Goal: Task Accomplishment & Management: Use online tool/utility

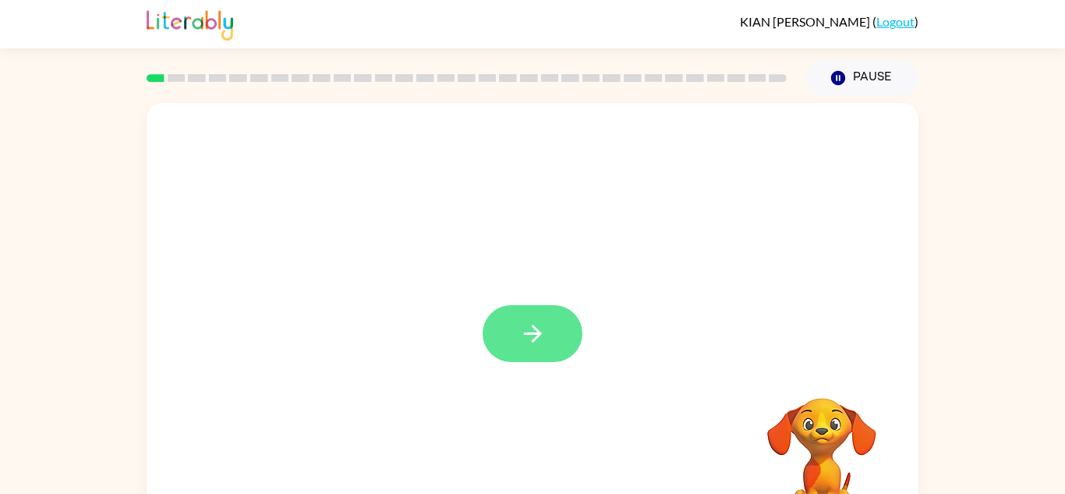
click at [532, 329] on icon "button" at bounding box center [532, 333] width 27 height 27
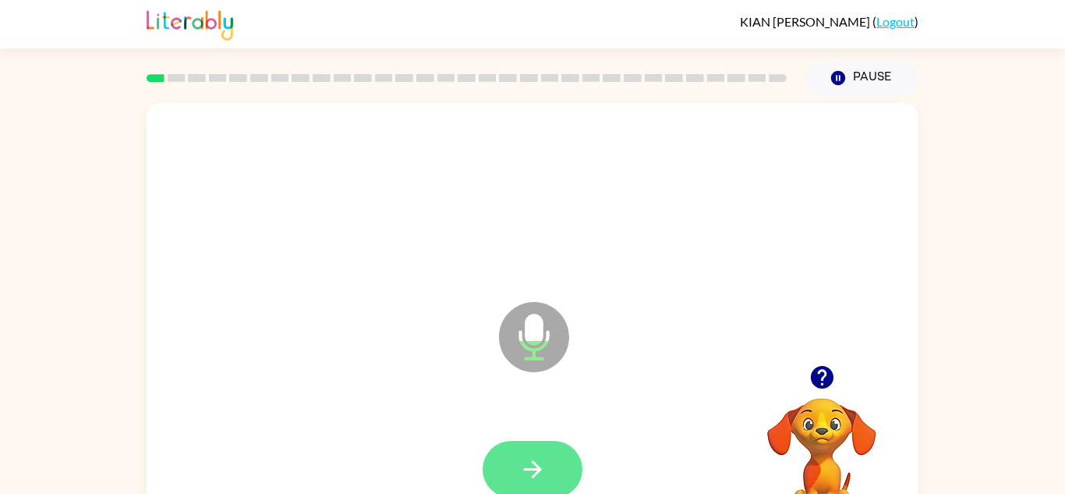
click at [550, 468] on button "button" at bounding box center [533, 469] width 100 height 57
click at [809, 377] on icon "button" at bounding box center [822, 376] width 27 height 27
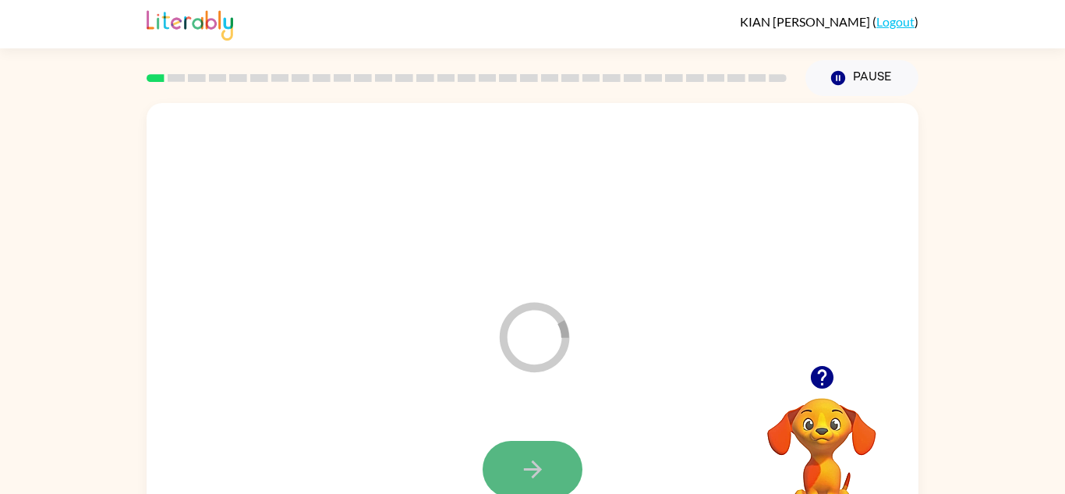
click at [539, 476] on icon "button" at bounding box center [532, 468] width 27 height 27
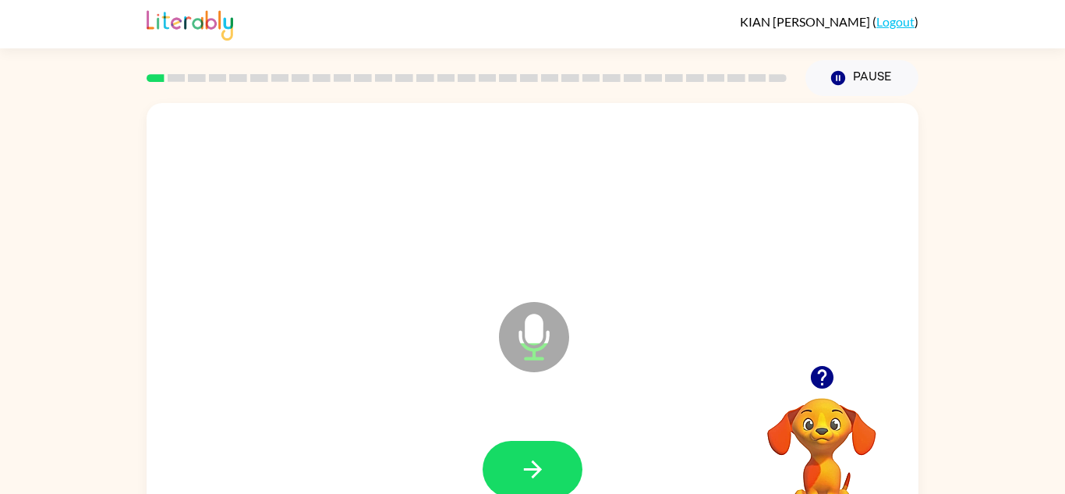
click at [826, 366] on icon "button" at bounding box center [822, 376] width 27 height 27
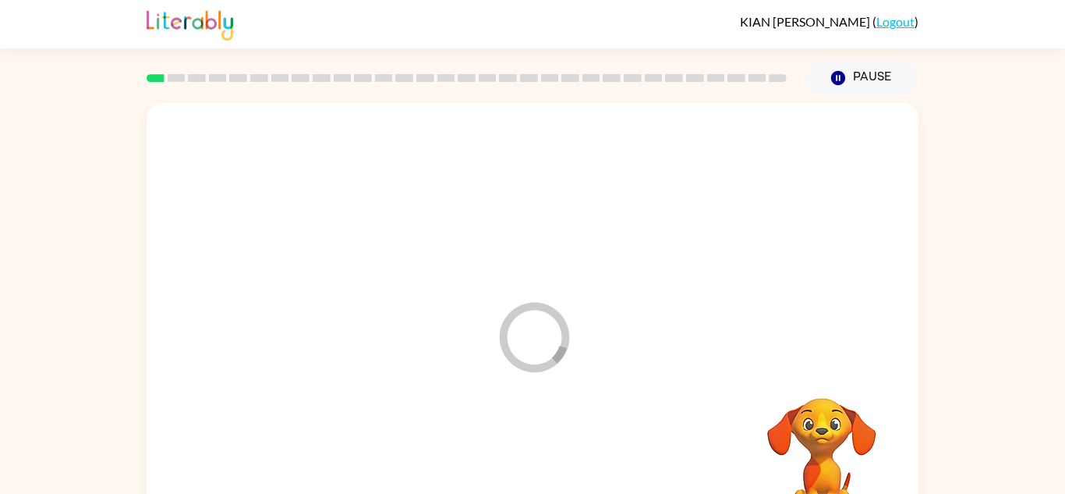
click at [554, 480] on div at bounding box center [532, 469] width 741 height 128
click at [558, 484] on div "Your browser must support playing .mp4 files to use Literably. Please try using…" at bounding box center [533, 325] width 772 height 445
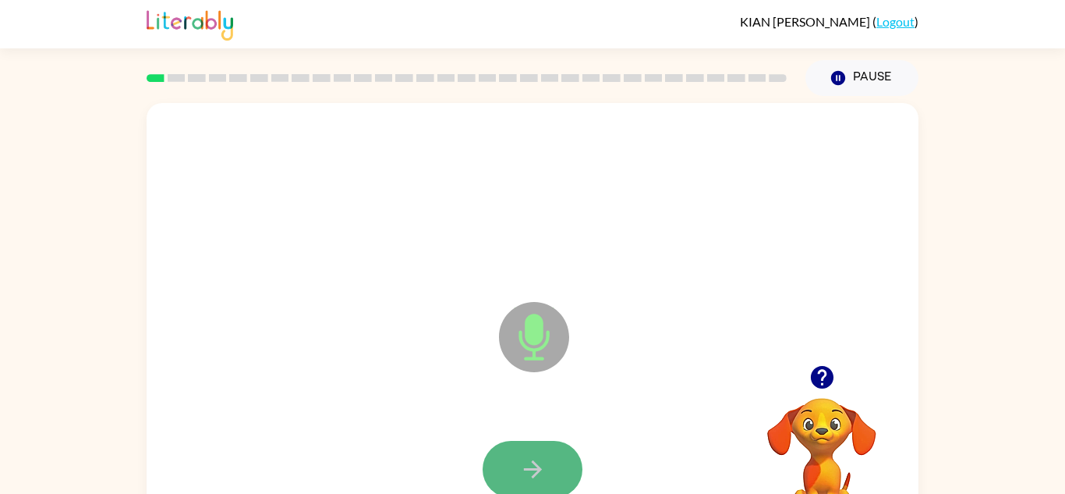
click at [519, 458] on icon "button" at bounding box center [532, 468] width 27 height 27
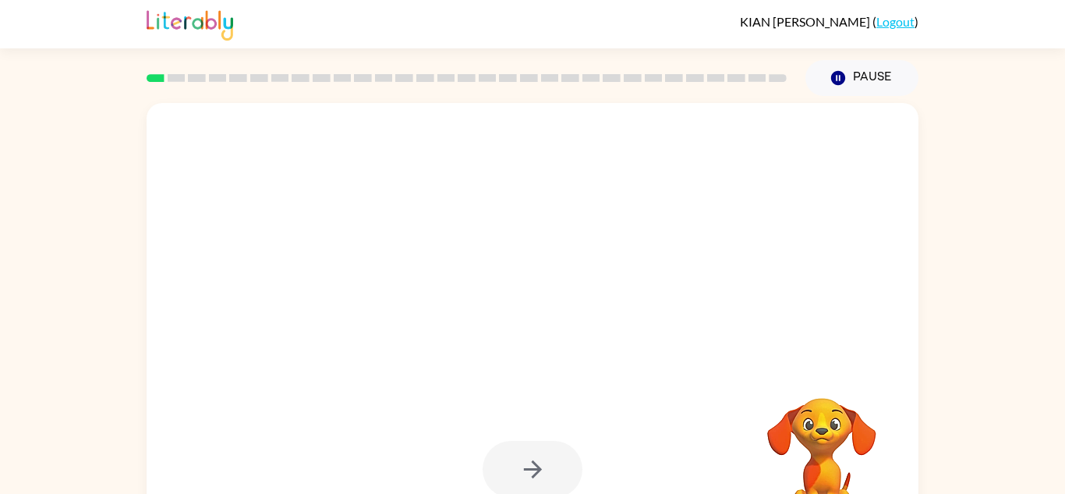
click at [522, 454] on div at bounding box center [533, 469] width 100 height 57
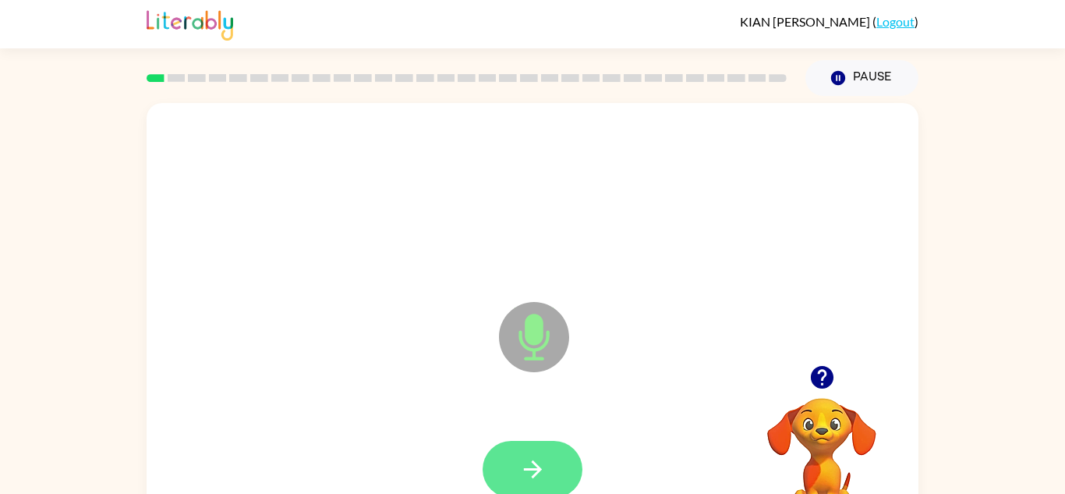
click at [517, 468] on button "button" at bounding box center [533, 469] width 100 height 57
click at [533, 463] on icon "button" at bounding box center [532, 468] width 27 height 27
click at [531, 464] on icon "button" at bounding box center [532, 468] width 27 height 27
click at [526, 467] on icon "button" at bounding box center [532, 468] width 27 height 27
click at [528, 468] on icon "button" at bounding box center [532, 469] width 18 height 18
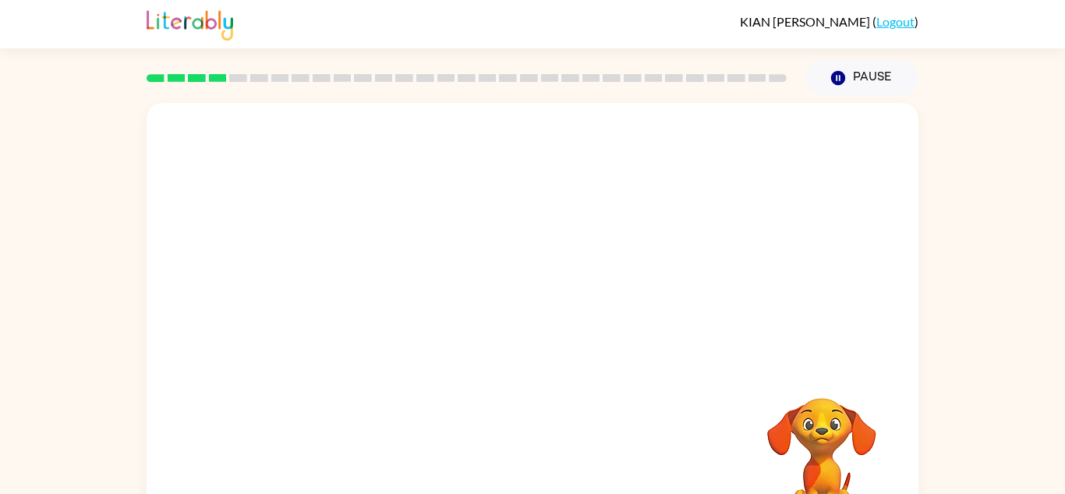
click at [530, 466] on div at bounding box center [532, 469] width 741 height 128
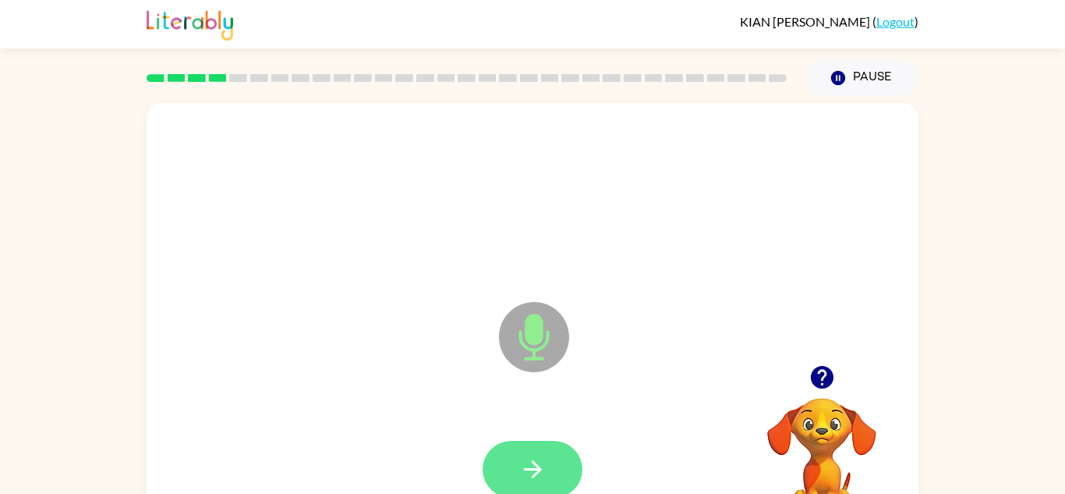
click at [528, 466] on icon "button" at bounding box center [532, 468] width 27 height 27
click at [532, 477] on icon "button" at bounding box center [532, 469] width 18 height 18
click at [533, 484] on button "button" at bounding box center [533, 469] width 100 height 57
click at [552, 476] on button "button" at bounding box center [533, 469] width 100 height 57
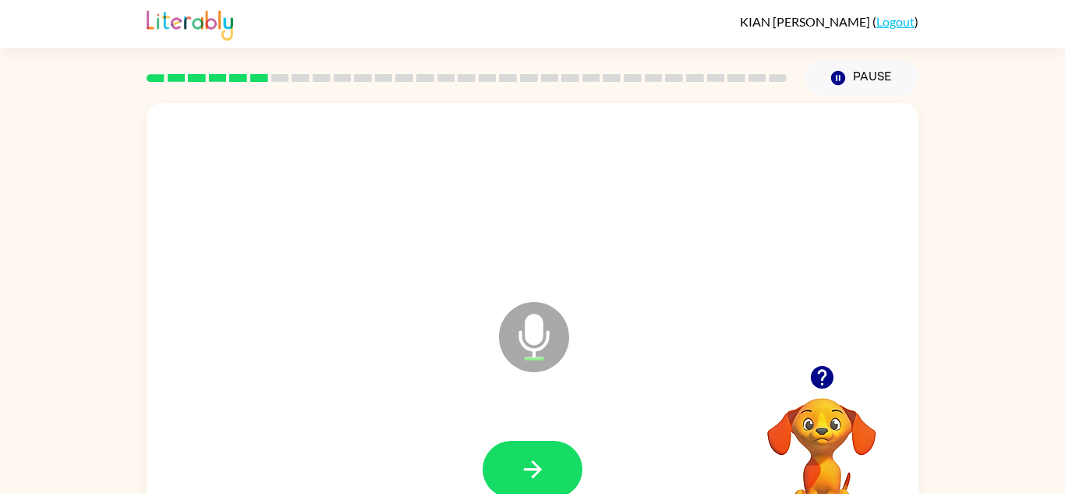
click at [817, 383] on icon "button" at bounding box center [821, 377] width 23 height 23
click at [526, 458] on icon "button" at bounding box center [532, 468] width 27 height 27
click at [531, 450] on button "button" at bounding box center [533, 469] width 100 height 57
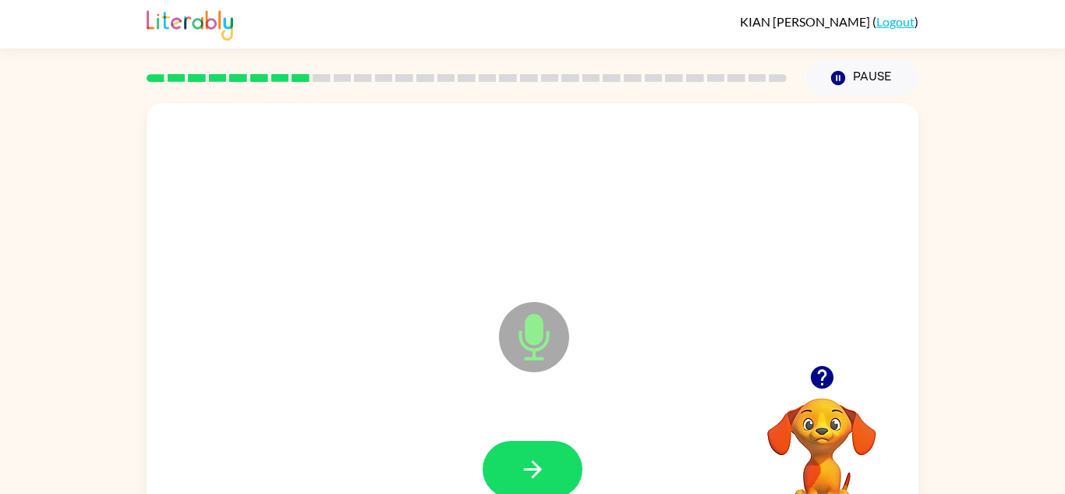
click at [479, 469] on div at bounding box center [532, 469] width 741 height 128
click at [497, 459] on button "button" at bounding box center [533, 469] width 100 height 57
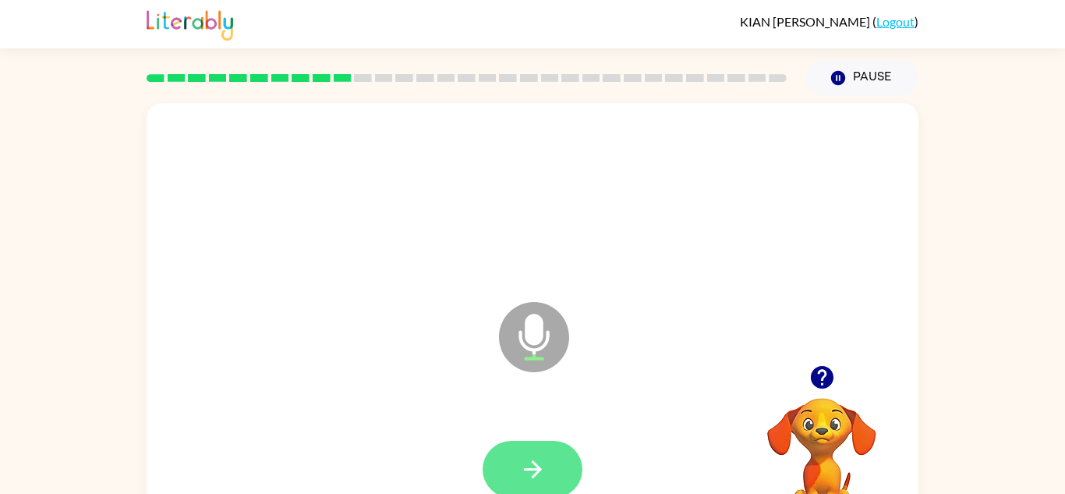
click at [497, 447] on button "button" at bounding box center [533, 469] width 100 height 57
click at [497, 447] on div at bounding box center [533, 469] width 100 height 57
click at [830, 388] on icon "button" at bounding box center [822, 376] width 27 height 27
click at [823, 376] on icon "button" at bounding box center [822, 376] width 27 height 27
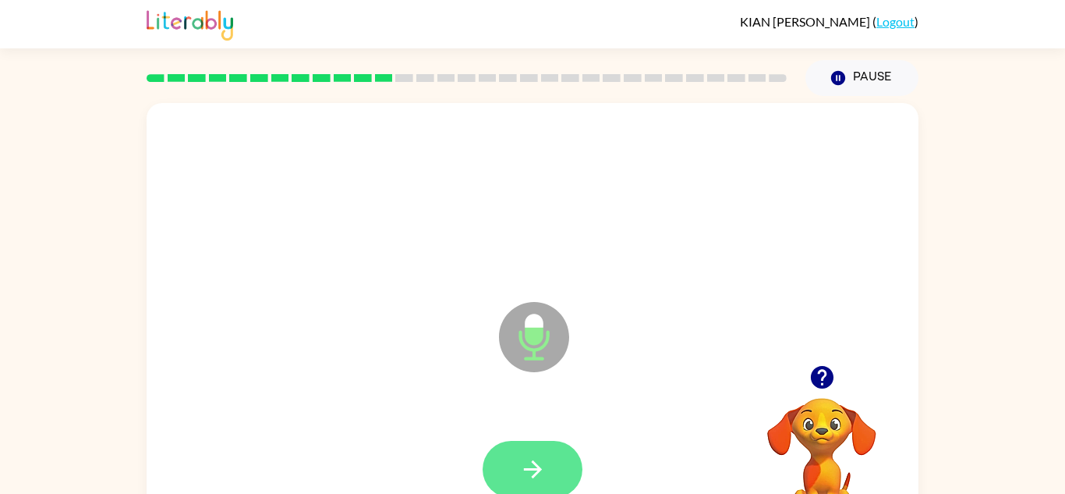
click at [576, 471] on button "button" at bounding box center [533, 469] width 100 height 57
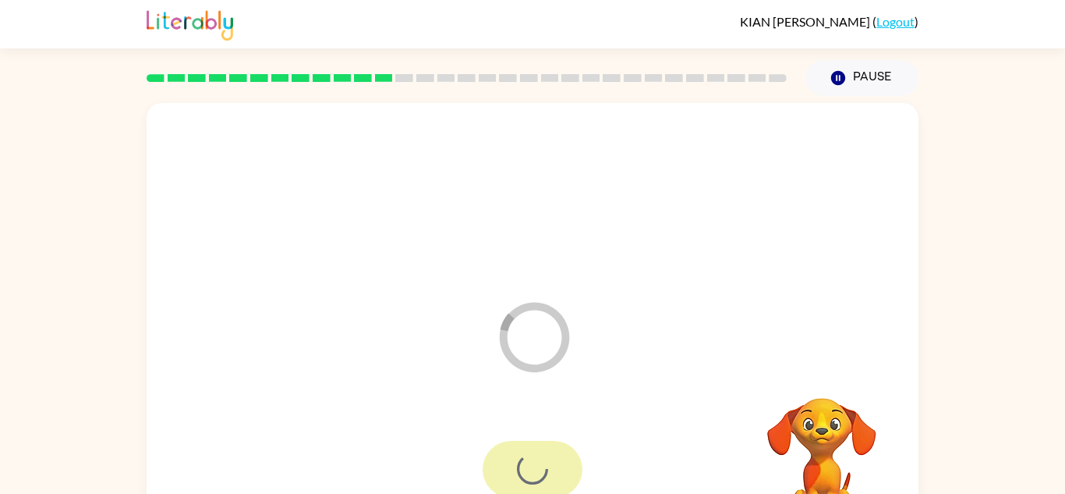
click at [576, 471] on div at bounding box center [533, 469] width 100 height 57
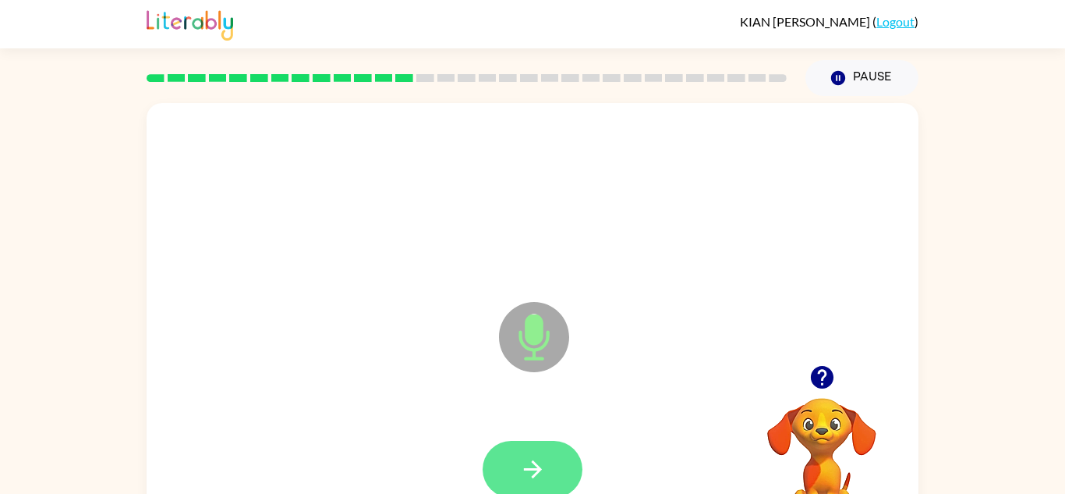
click at [561, 482] on button "button" at bounding box center [533, 469] width 100 height 57
click at [819, 384] on icon "button" at bounding box center [821, 377] width 23 height 23
click at [578, 467] on button "button" at bounding box center [533, 469] width 100 height 57
click at [574, 473] on button "button" at bounding box center [533, 469] width 100 height 57
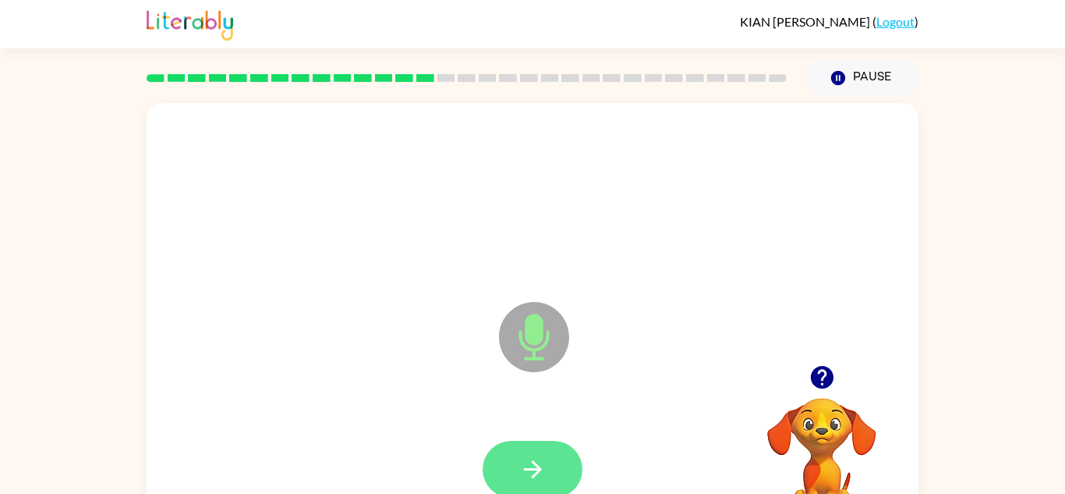
click at [575, 477] on button "button" at bounding box center [533, 469] width 100 height 57
click at [575, 479] on button "button" at bounding box center [533, 469] width 100 height 57
click at [571, 482] on button "button" at bounding box center [533, 469] width 100 height 57
click at [518, 444] on button "button" at bounding box center [533, 469] width 100 height 57
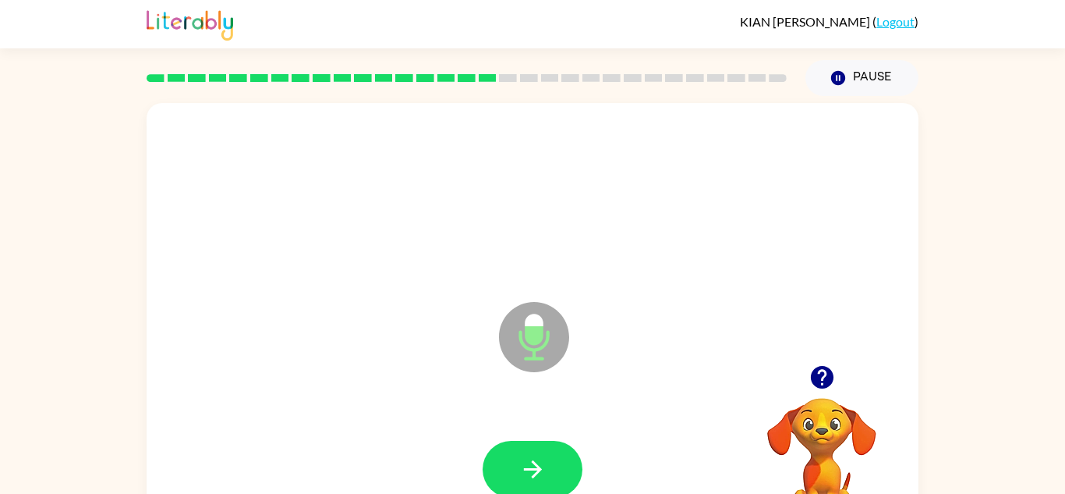
click at [518, 444] on button "button" at bounding box center [533, 469] width 100 height 57
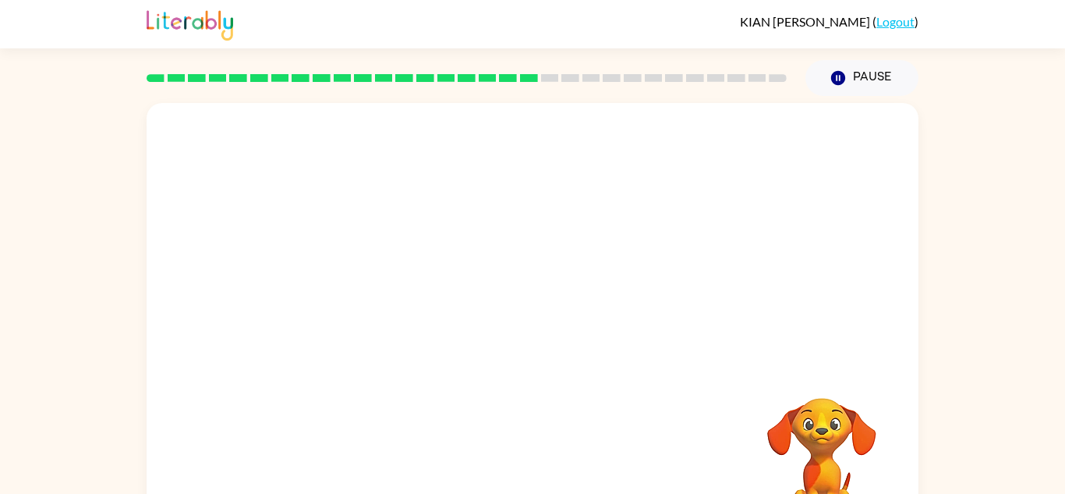
click at [518, 444] on div at bounding box center [532, 469] width 741 height 128
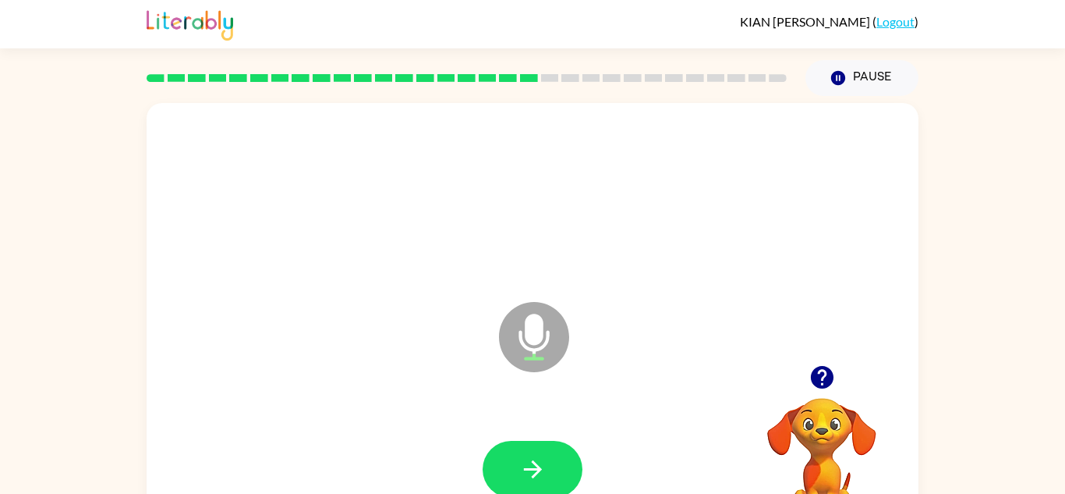
click at [518, 444] on button "button" at bounding box center [533, 469] width 100 height 57
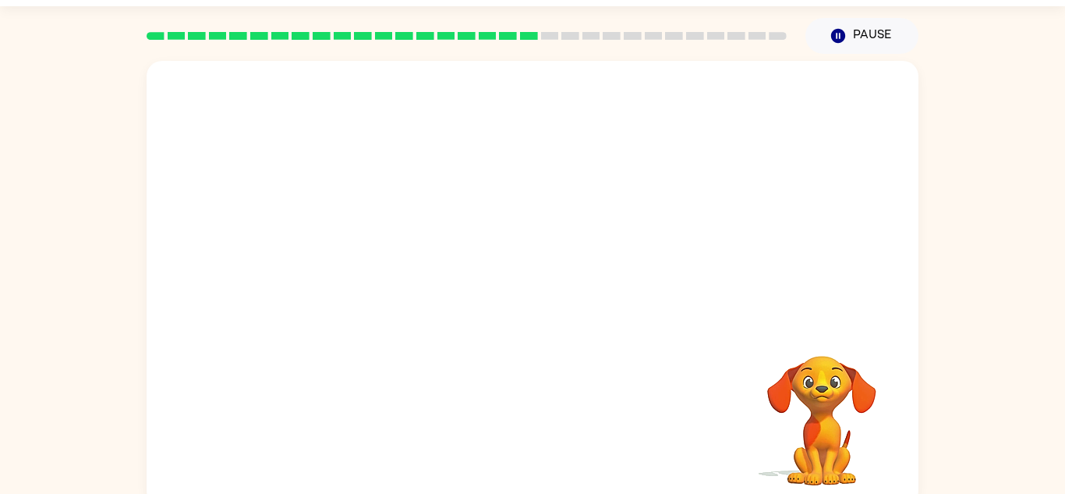
scroll to position [41, 0]
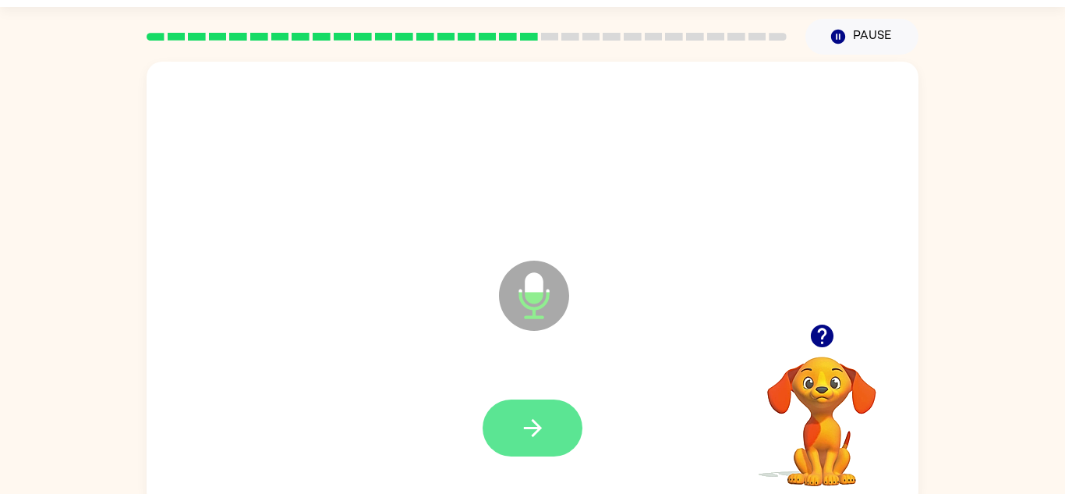
click at [557, 416] on button "button" at bounding box center [533, 427] width 100 height 57
click at [515, 444] on button "button" at bounding box center [533, 427] width 100 height 57
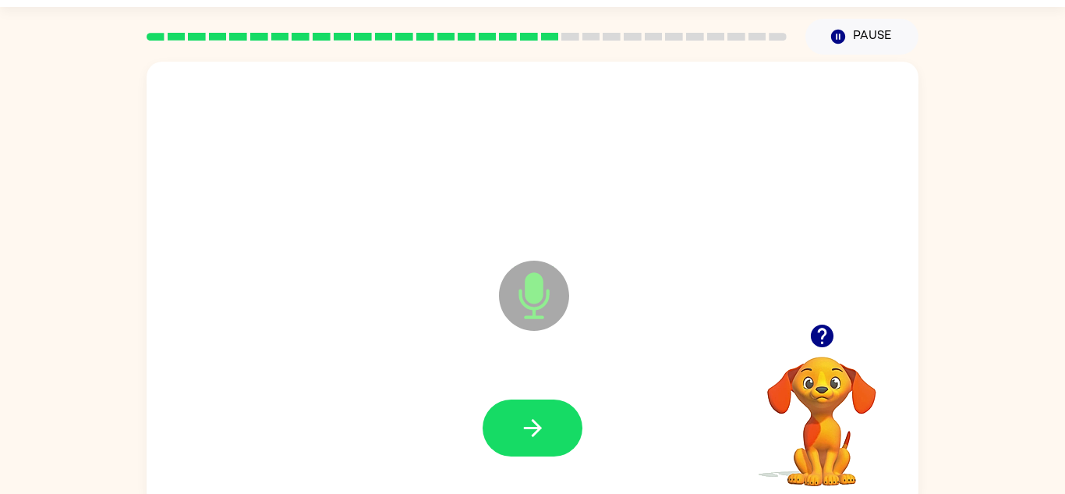
click at [515, 444] on button "button" at bounding box center [533, 427] width 100 height 57
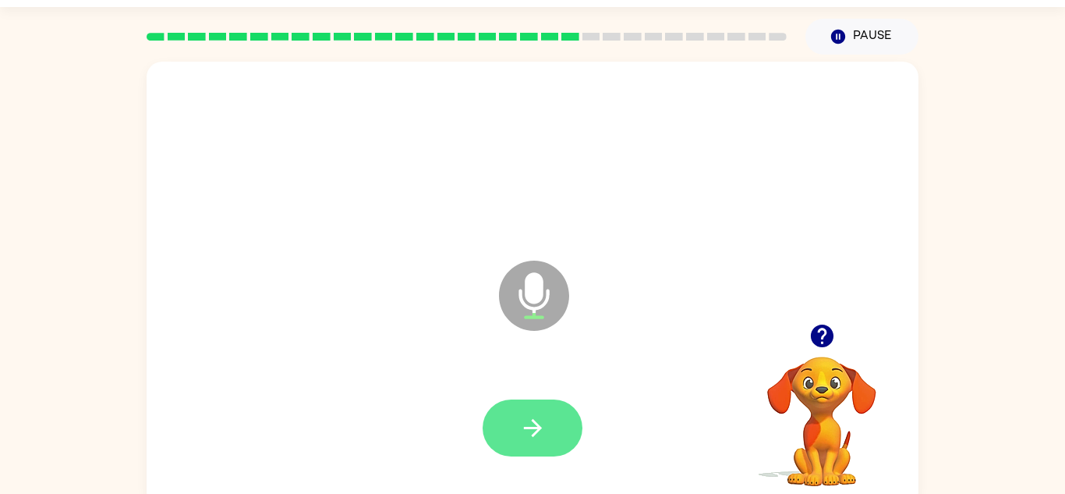
click at [515, 444] on button "button" at bounding box center [533, 427] width 100 height 57
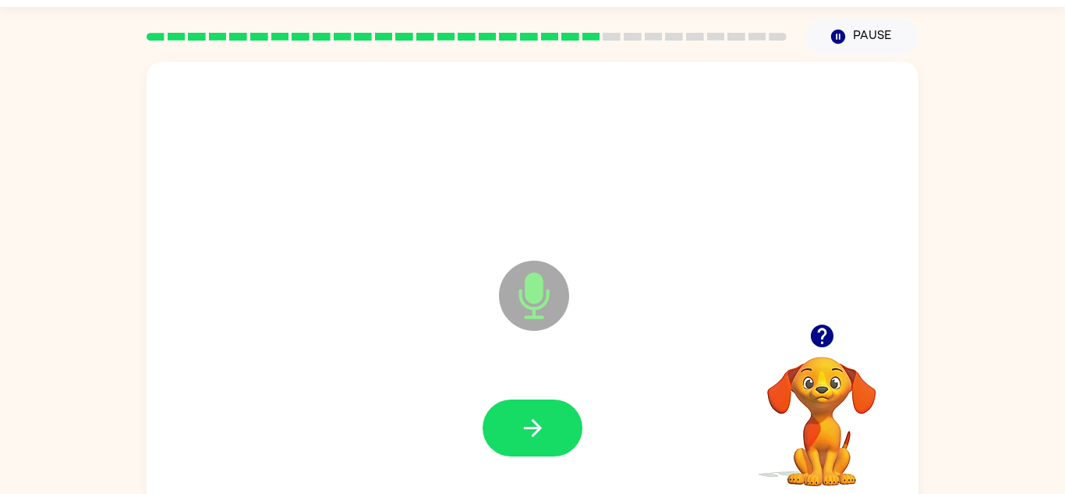
click at [515, 444] on button "button" at bounding box center [533, 427] width 100 height 57
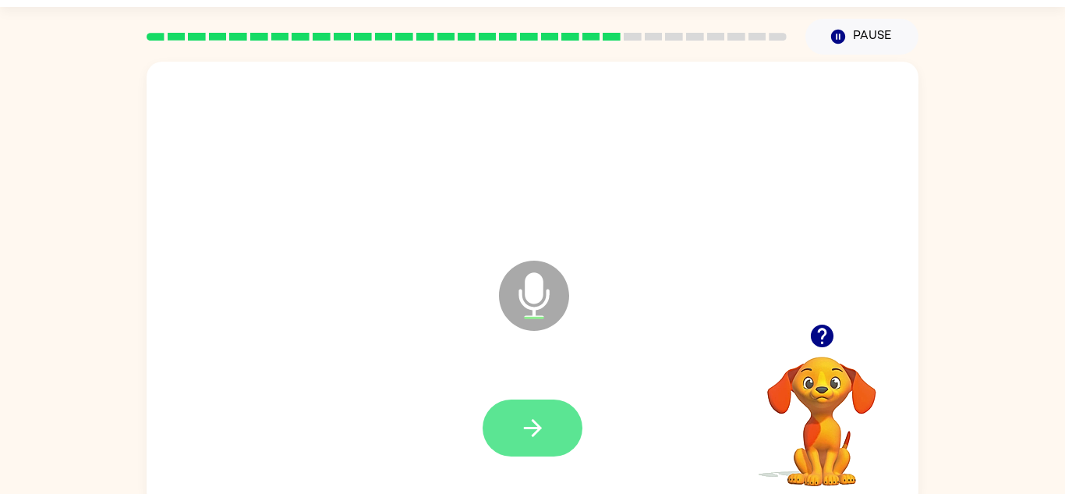
click at [515, 444] on button "button" at bounding box center [533, 427] width 100 height 57
click at [823, 328] on icon "button" at bounding box center [822, 335] width 27 height 27
click at [556, 416] on button "button" at bounding box center [533, 427] width 100 height 57
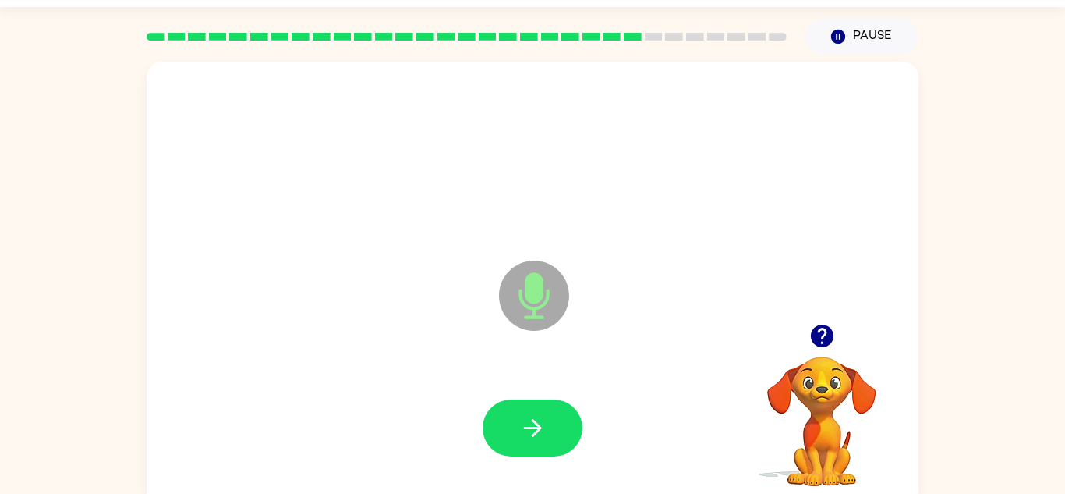
click at [556, 416] on button "button" at bounding box center [533, 427] width 100 height 57
click at [819, 327] on icon "button" at bounding box center [821, 335] width 23 height 23
click at [819, 327] on div "Microphone The Microphone is here when it is your turn to talk" at bounding box center [533, 284] width 772 height 445
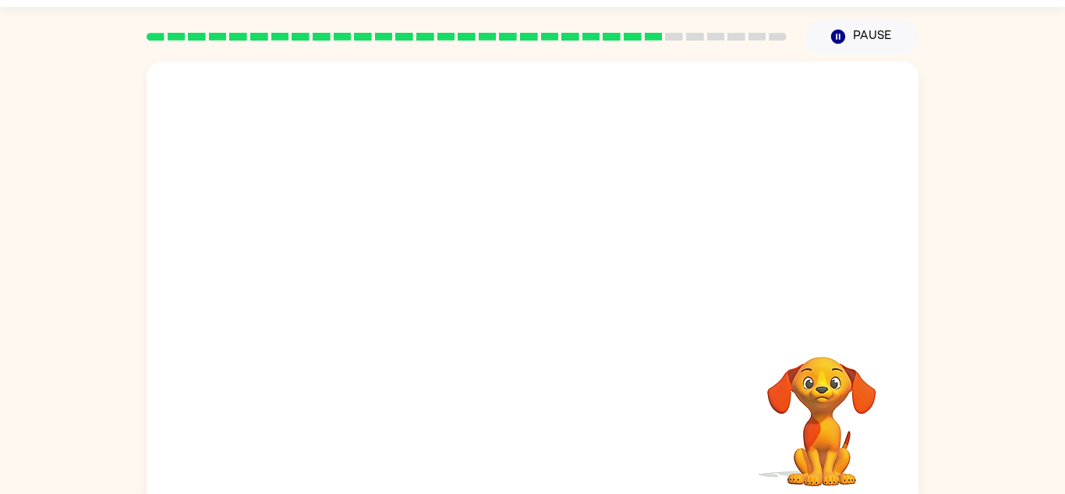
click at [775, 324] on div at bounding box center [533, 284] width 772 height 445
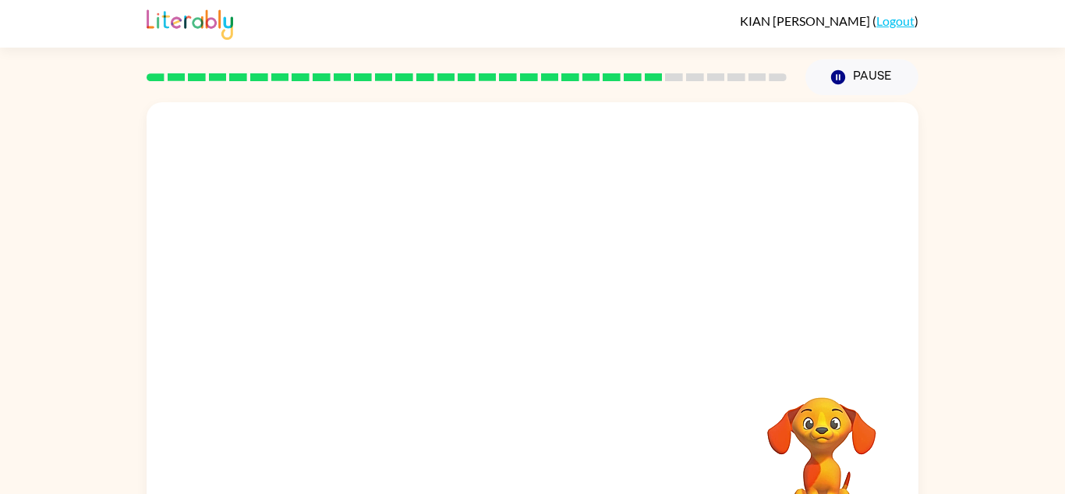
scroll to position [2, 0]
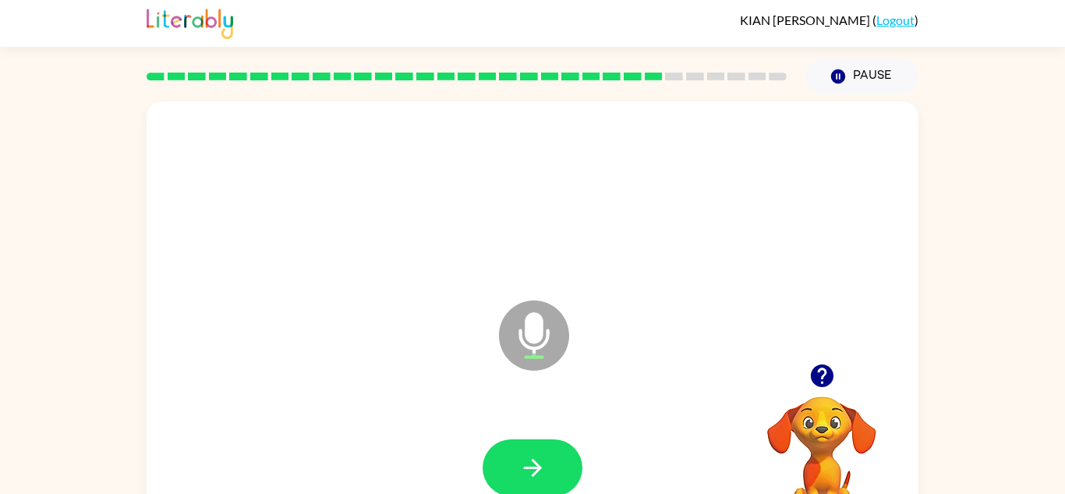
click at [814, 380] on icon "button" at bounding box center [821, 375] width 23 height 23
click at [814, 380] on video "Your browser must support playing .mp4 files to use Literably. Please try using…" at bounding box center [822, 450] width 156 height 156
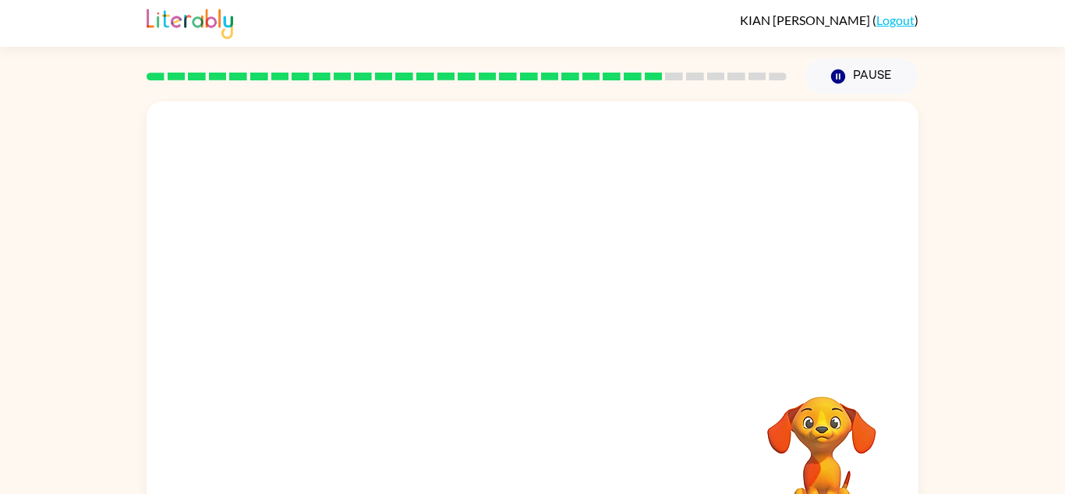
click at [558, 425] on div "Your browser must support playing .mp4 files to use Literably. Please try using…" at bounding box center [533, 323] width 772 height 445
click at [558, 425] on div at bounding box center [532, 468] width 741 height 128
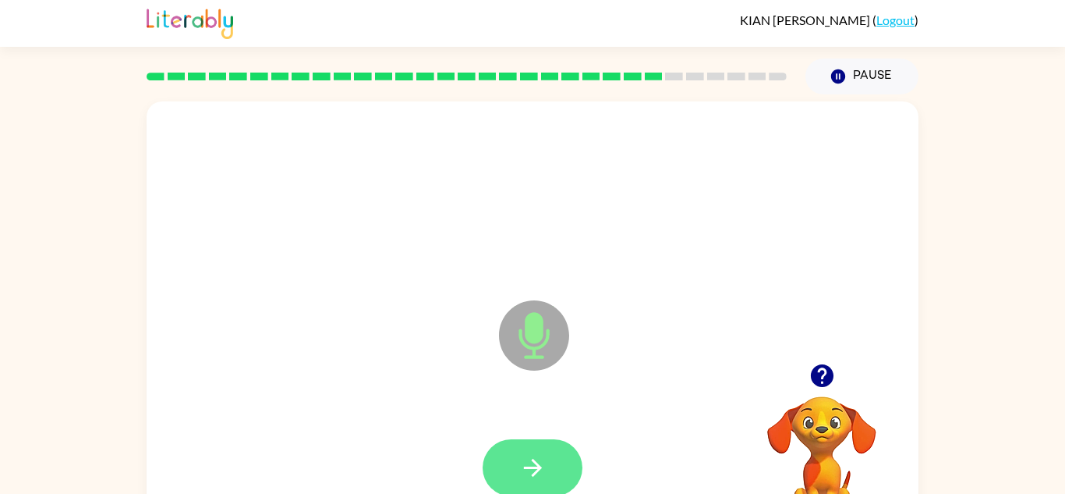
click at [552, 439] on button "button" at bounding box center [533, 467] width 100 height 57
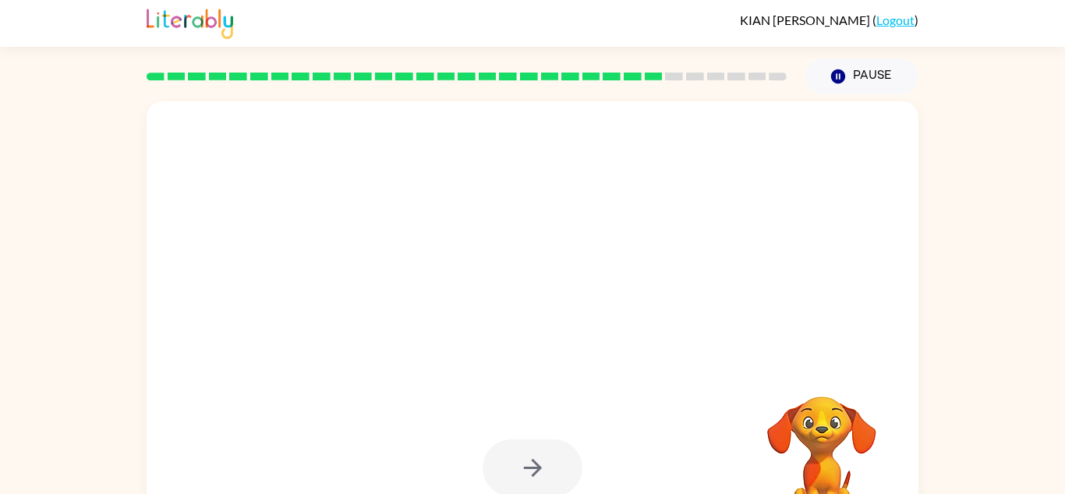
click at [552, 439] on div at bounding box center [533, 467] width 100 height 57
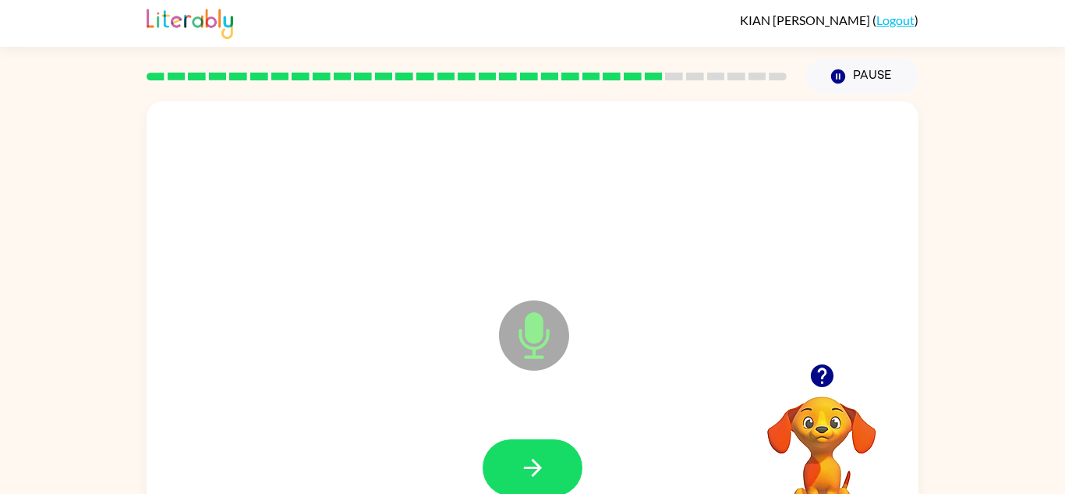
click at [552, 439] on button "button" at bounding box center [533, 467] width 100 height 57
click at [552, 441] on button "button" at bounding box center [533, 467] width 100 height 57
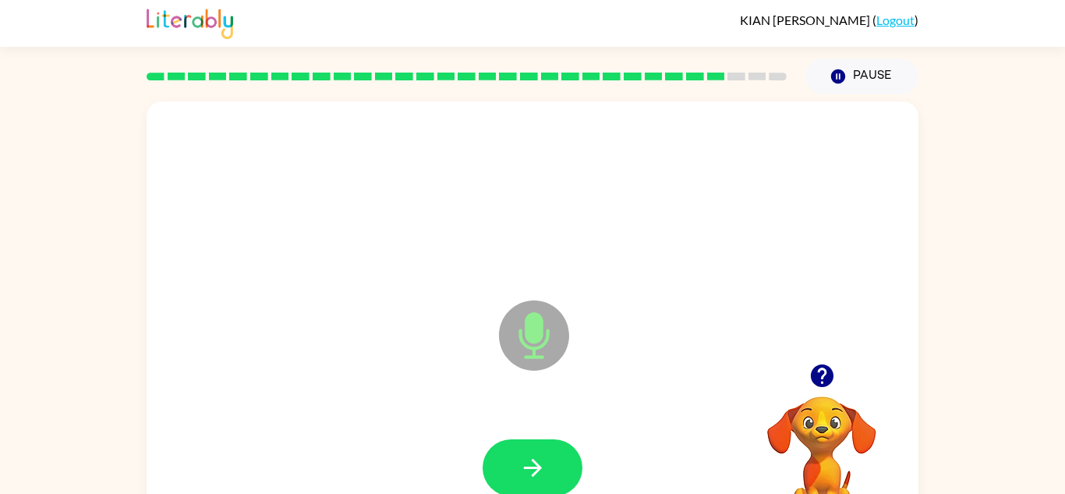
click at [552, 441] on button "button" at bounding box center [533, 467] width 100 height 57
click at [815, 373] on icon "button" at bounding box center [821, 375] width 23 height 23
click at [570, 452] on button "button" at bounding box center [533, 467] width 100 height 57
click at [572, 452] on button "button" at bounding box center [533, 467] width 100 height 57
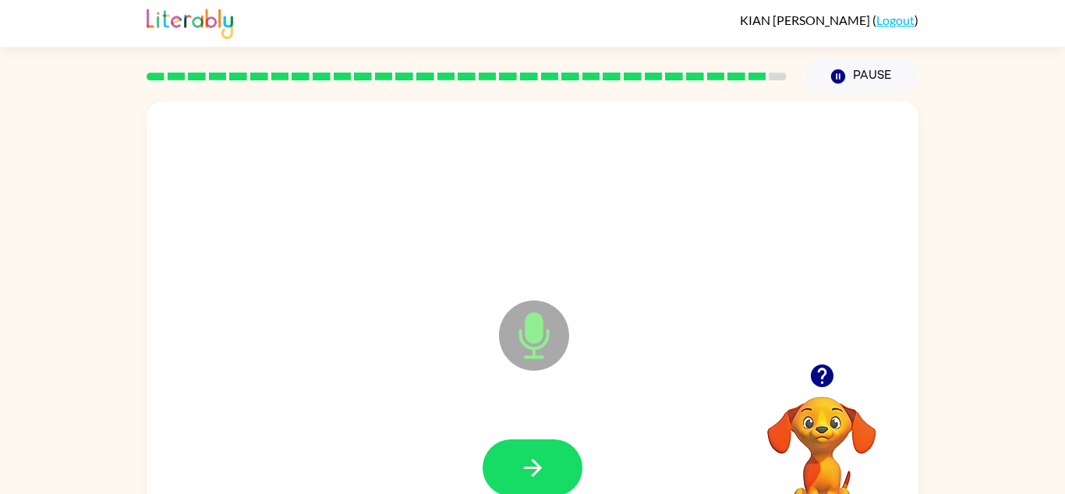
click at [572, 452] on button "button" at bounding box center [533, 467] width 100 height 57
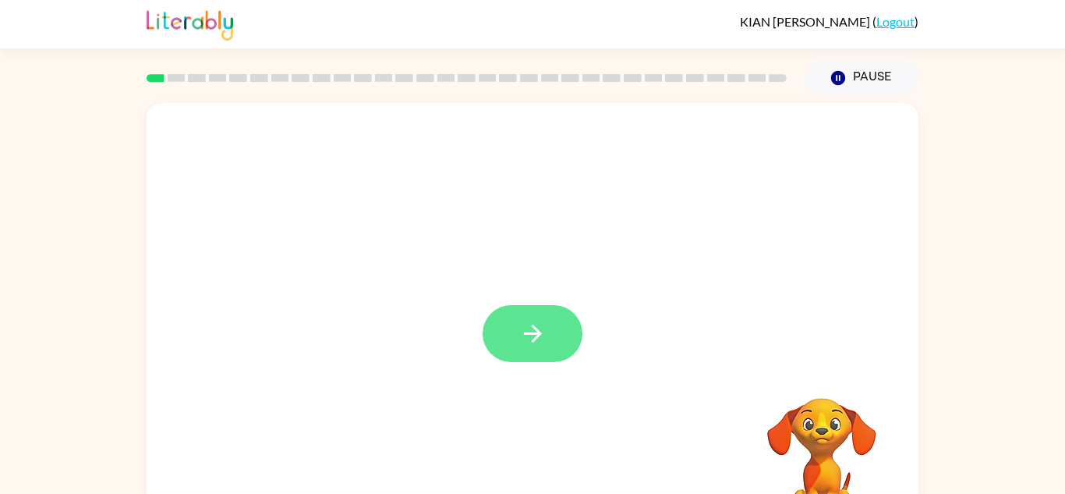
click at [546, 347] on button "button" at bounding box center [533, 333] width 100 height 57
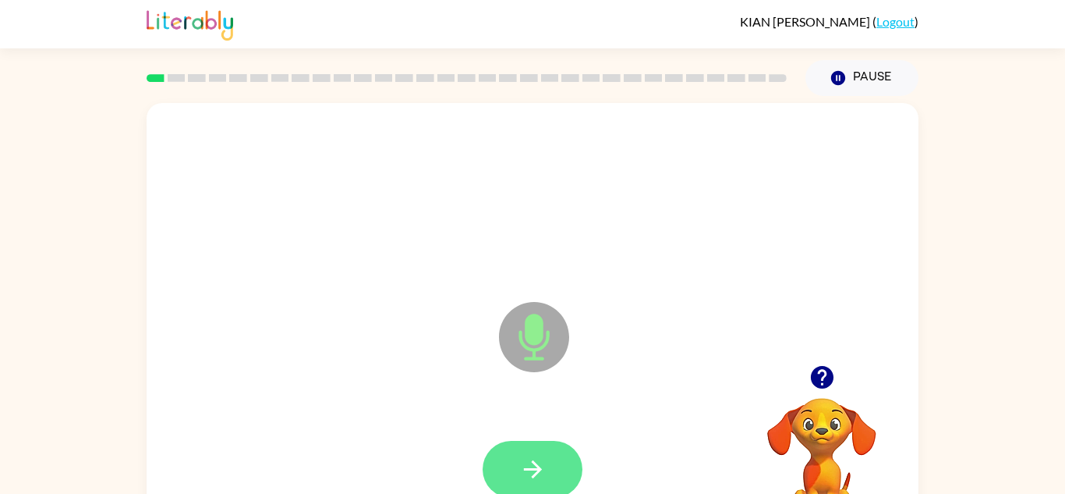
click at [543, 468] on icon "button" at bounding box center [532, 468] width 27 height 27
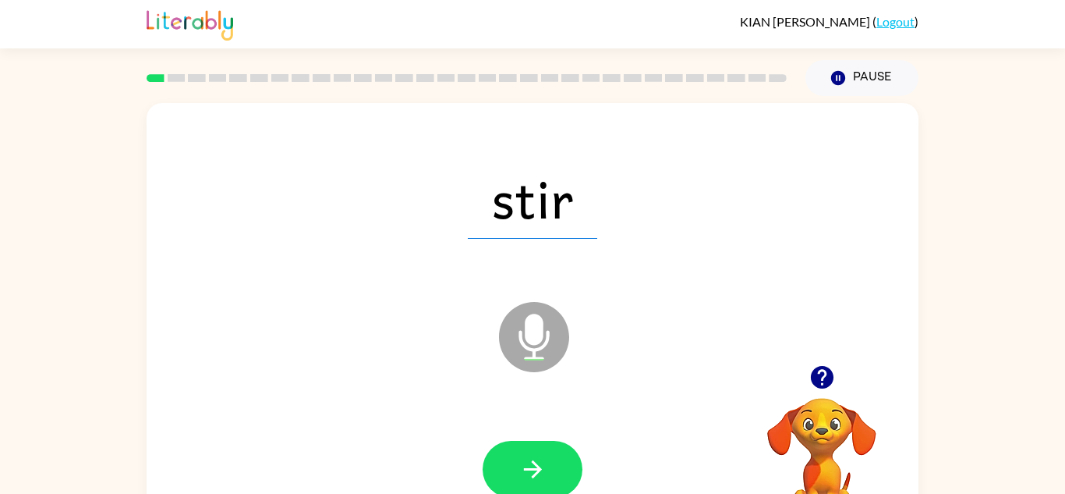
click at [543, 468] on icon "button" at bounding box center [532, 468] width 27 height 27
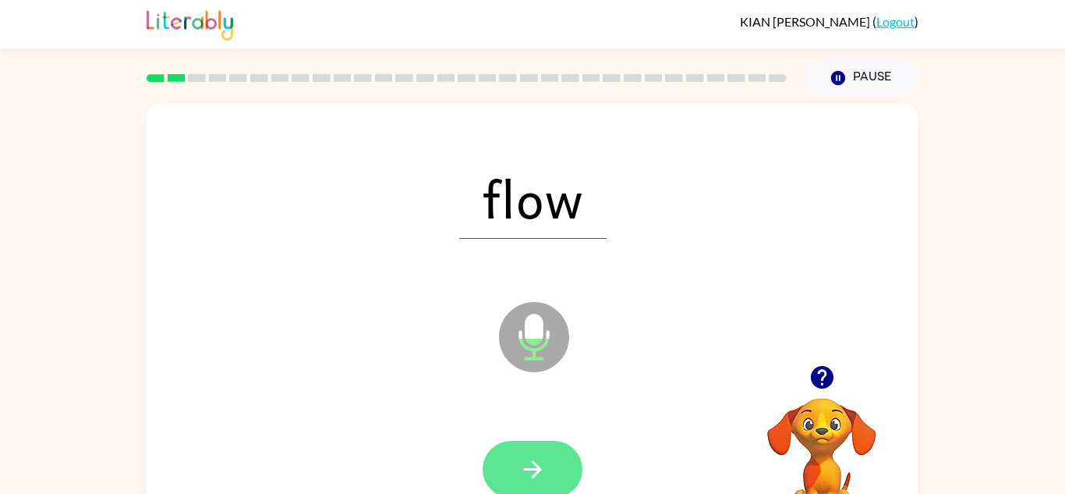
click at [547, 477] on button "button" at bounding box center [533, 469] width 100 height 57
click at [531, 480] on icon "button" at bounding box center [532, 468] width 27 height 27
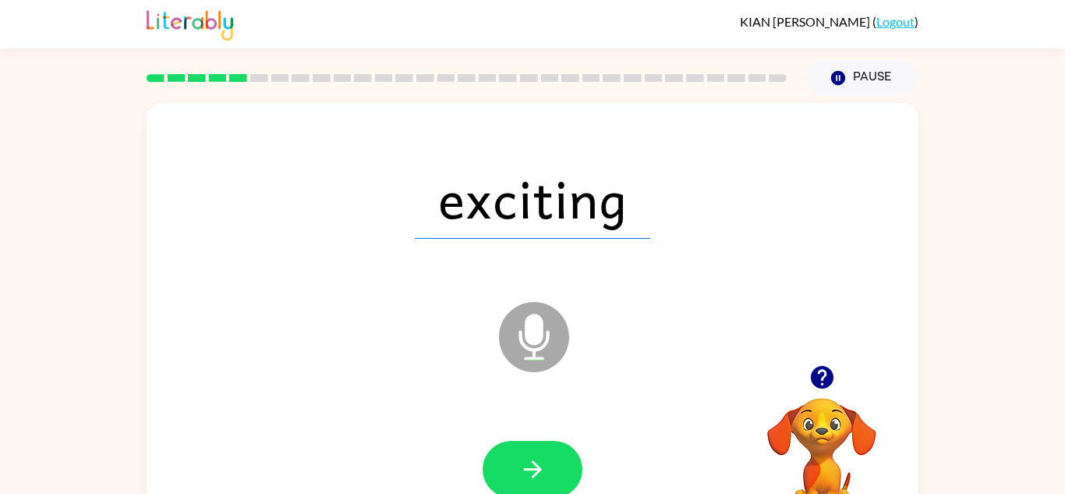
click at [518, 429] on div at bounding box center [532, 469] width 741 height 128
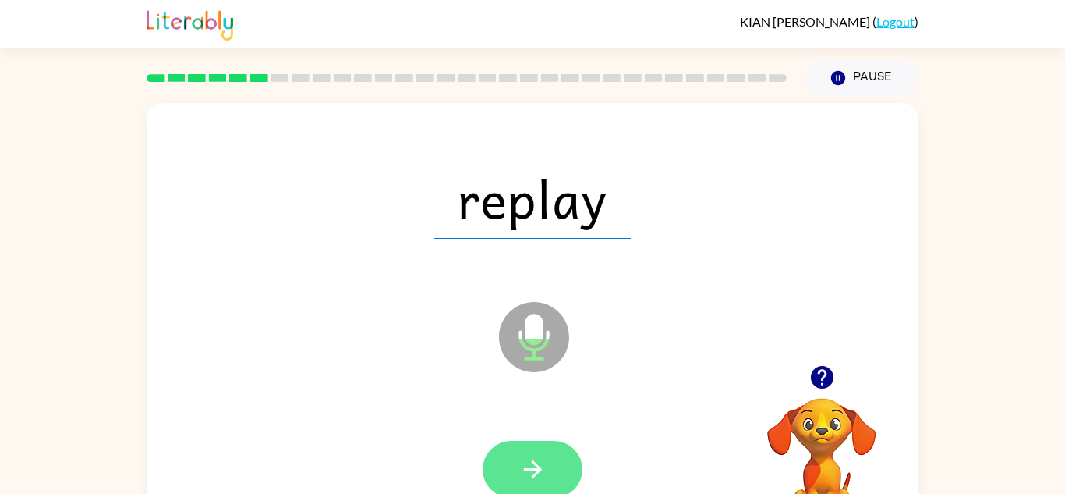
click at [521, 447] on button "button" at bounding box center [533, 469] width 100 height 57
click at [522, 472] on icon "button" at bounding box center [532, 468] width 27 height 27
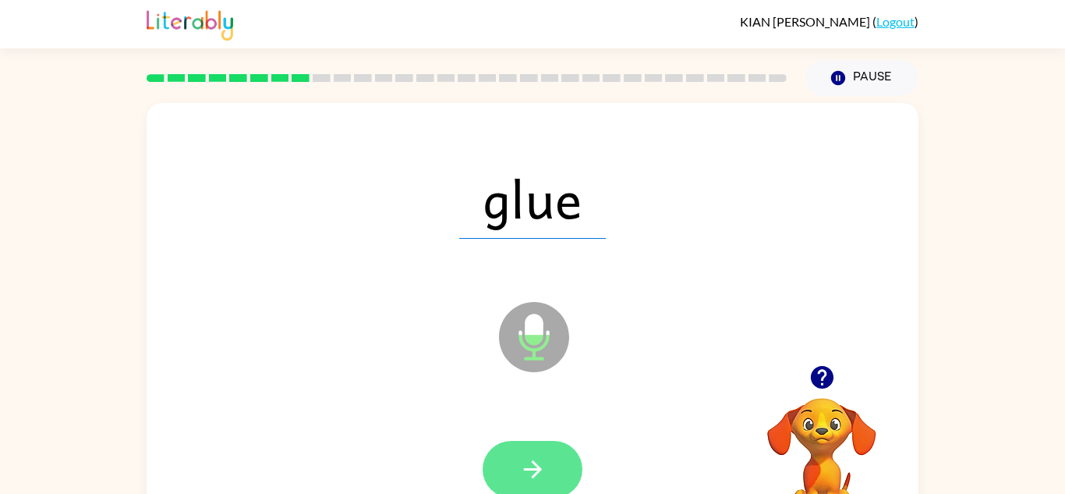
click at [526, 477] on icon "button" at bounding box center [532, 468] width 27 height 27
click at [529, 461] on icon "button" at bounding box center [532, 468] width 27 height 27
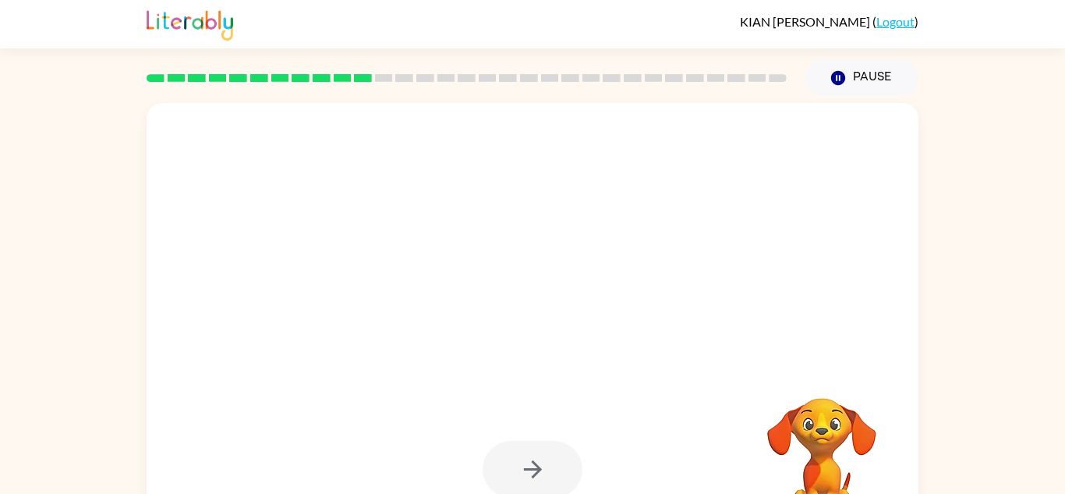
click at [529, 461] on div at bounding box center [533, 469] width 100 height 57
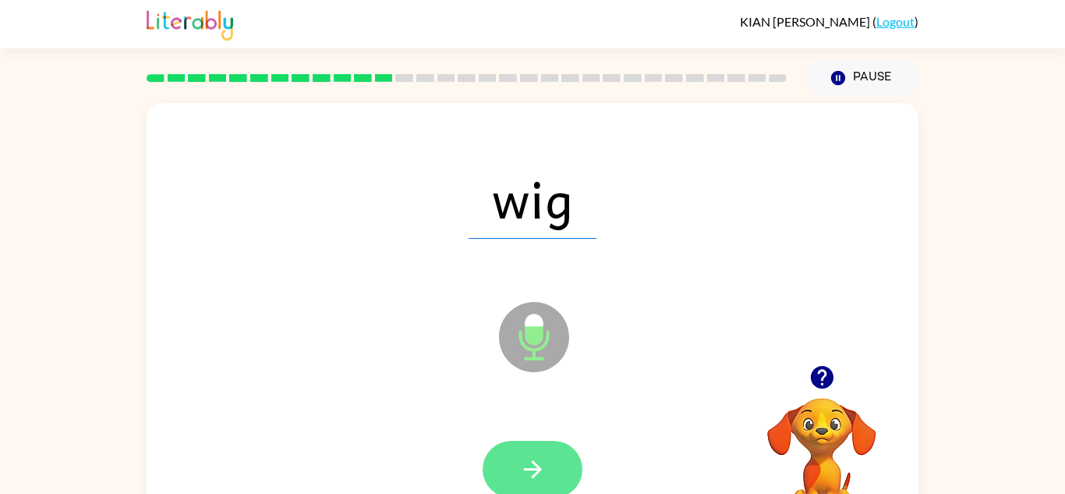
click at [504, 457] on button "button" at bounding box center [533, 469] width 100 height 57
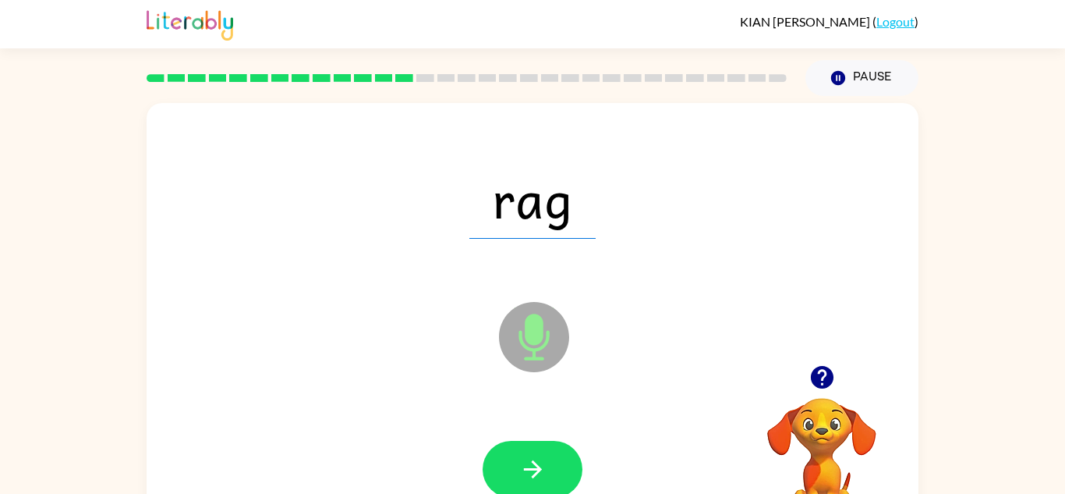
click at [504, 457] on button "button" at bounding box center [533, 469] width 100 height 57
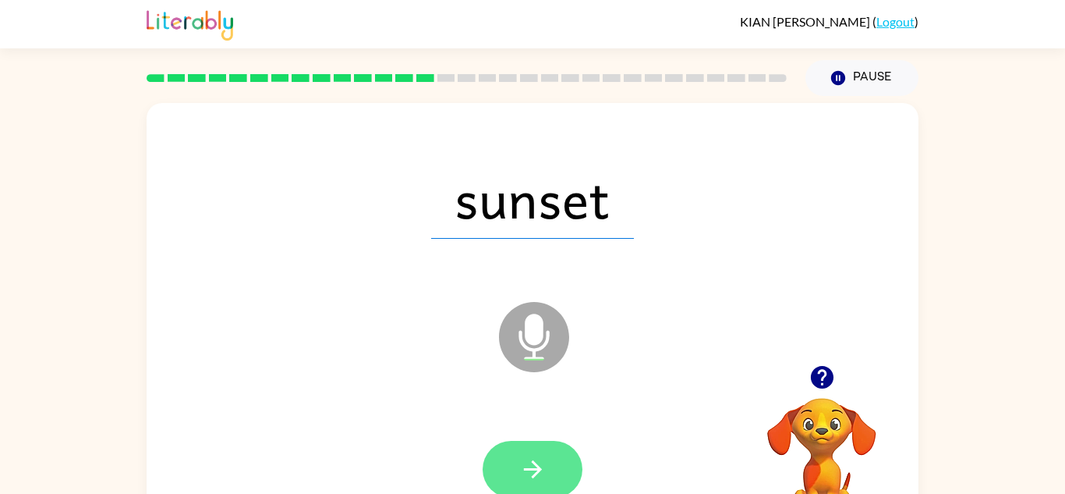
click at [522, 462] on icon "button" at bounding box center [532, 468] width 27 height 27
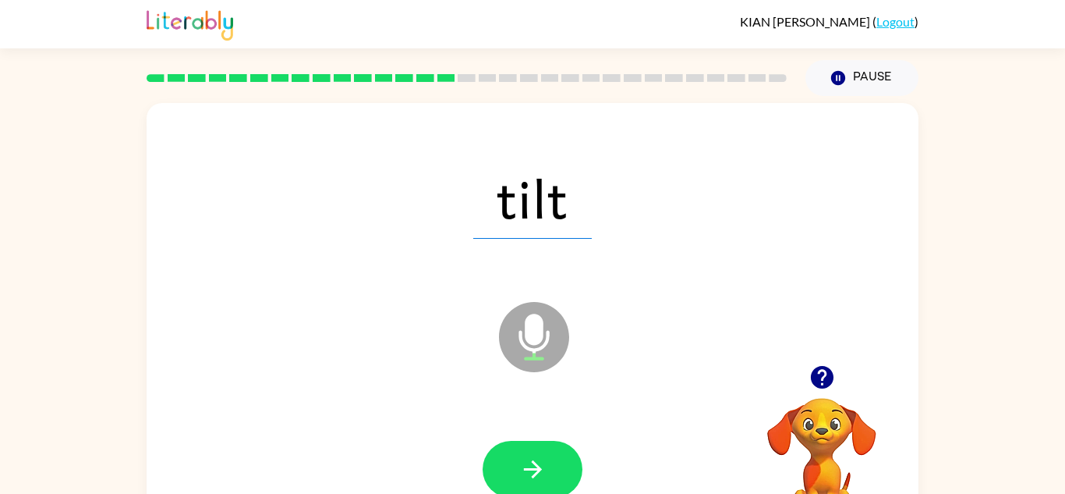
click at [522, 462] on icon "button" at bounding box center [532, 468] width 27 height 27
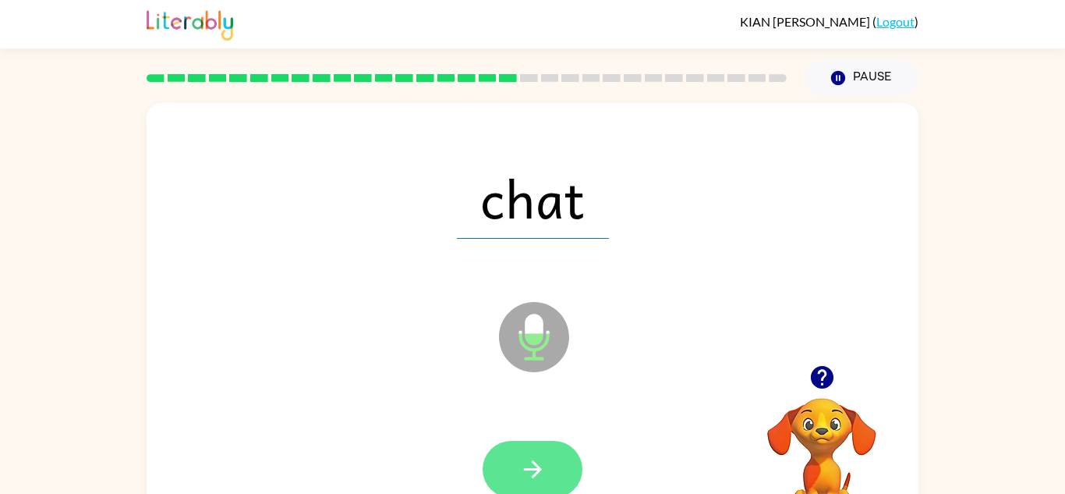
click at [551, 463] on button "button" at bounding box center [533, 469] width 100 height 57
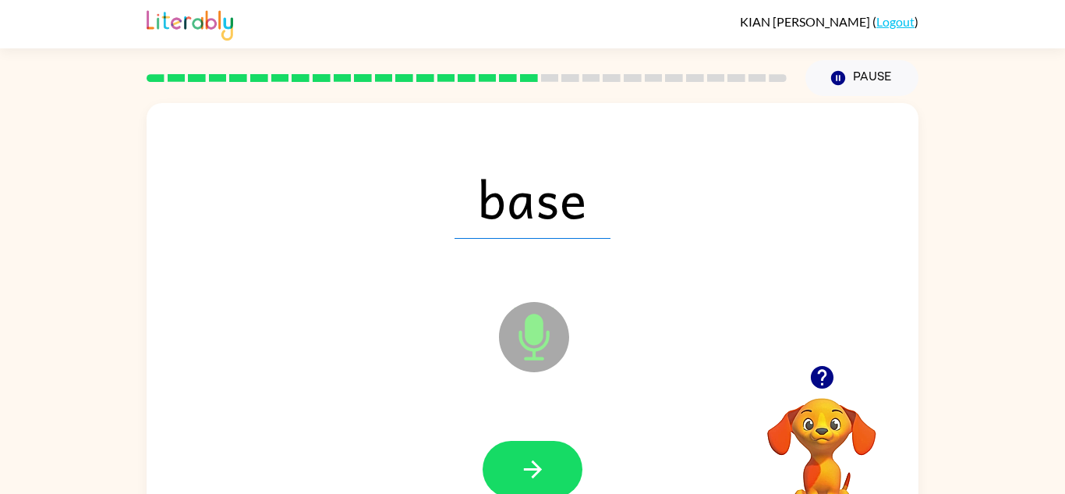
click at [551, 463] on button "button" at bounding box center [533, 469] width 100 height 57
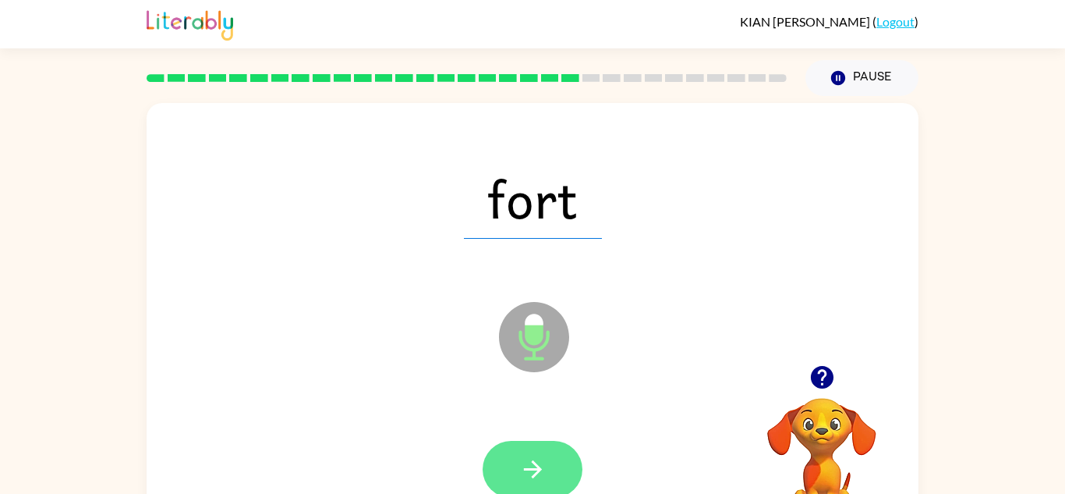
click at [550, 469] on button "button" at bounding box center [533, 469] width 100 height 57
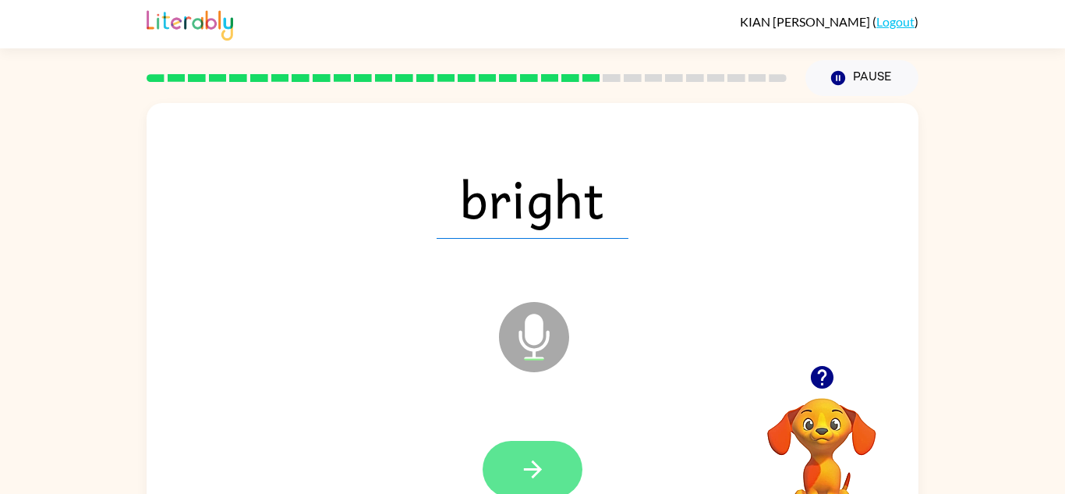
click at [550, 469] on button "button" at bounding box center [533, 469] width 100 height 57
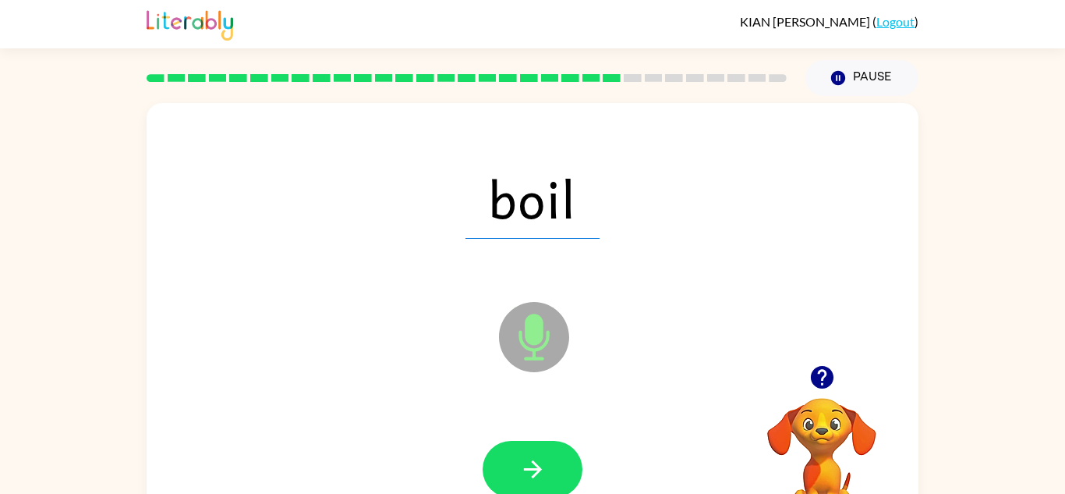
click at [550, 469] on button "button" at bounding box center [533, 469] width 100 height 57
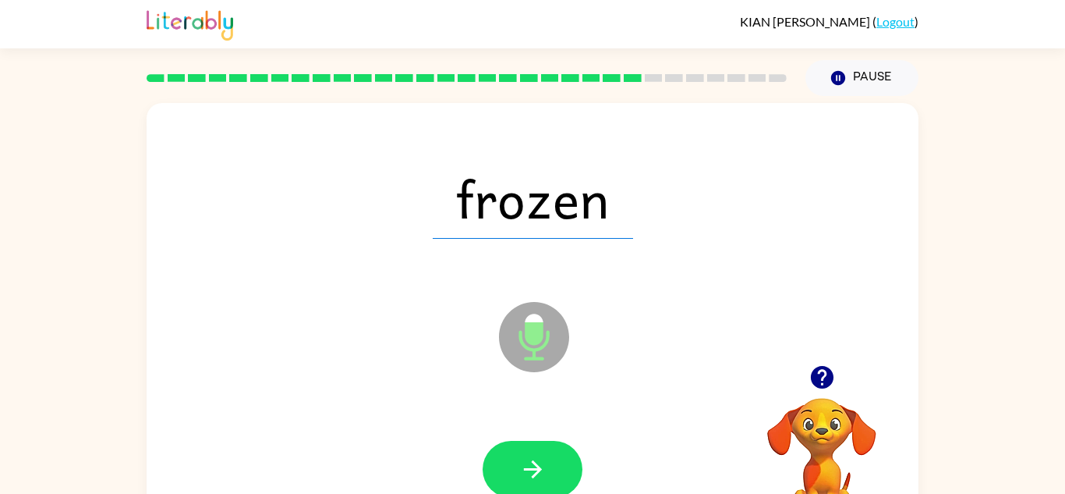
click at [550, 469] on button "button" at bounding box center [533, 469] width 100 height 57
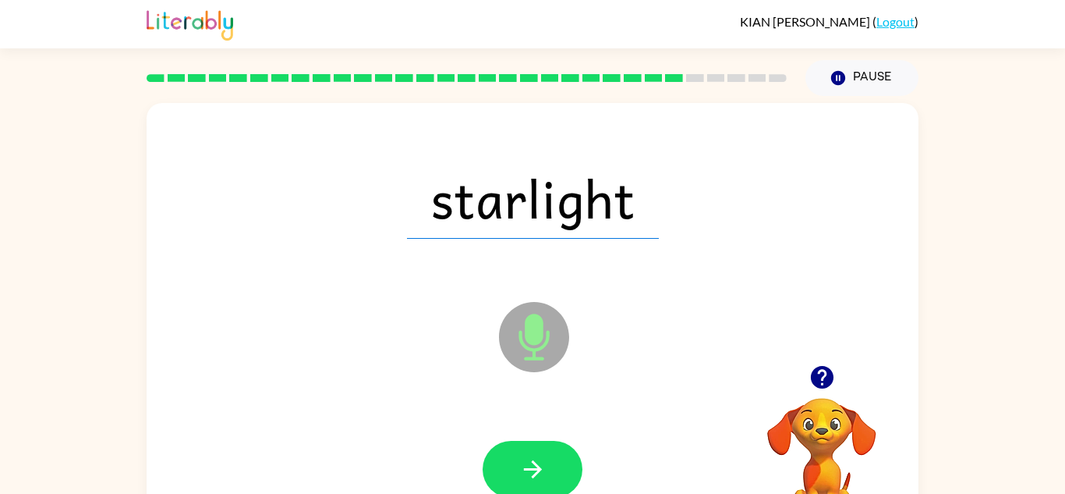
click at [550, 469] on button "button" at bounding box center [533, 469] width 100 height 57
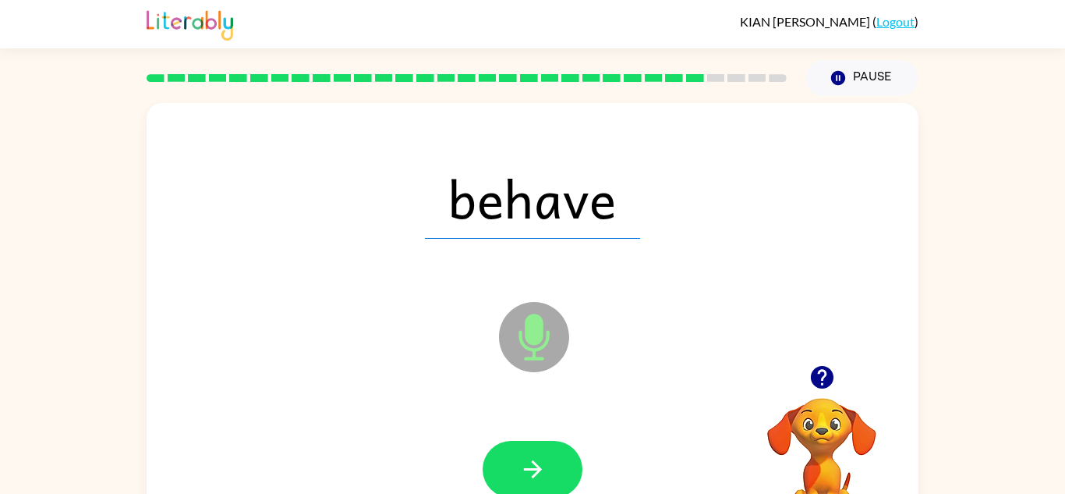
click at [550, 469] on button "button" at bounding box center [533, 469] width 100 height 57
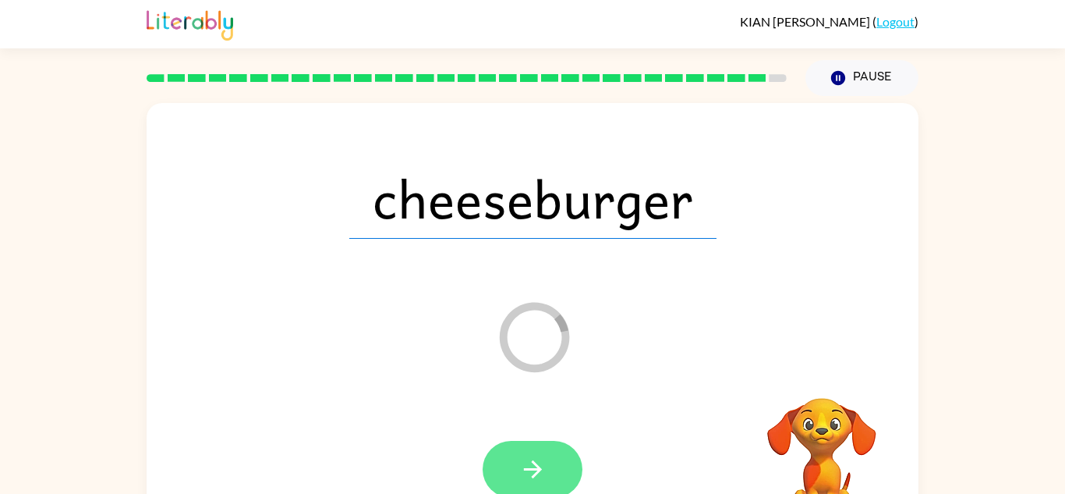
click at [573, 466] on button "button" at bounding box center [533, 469] width 100 height 57
click at [573, 466] on div at bounding box center [533, 469] width 100 height 57
